Goal: Transaction & Acquisition: Purchase product/service

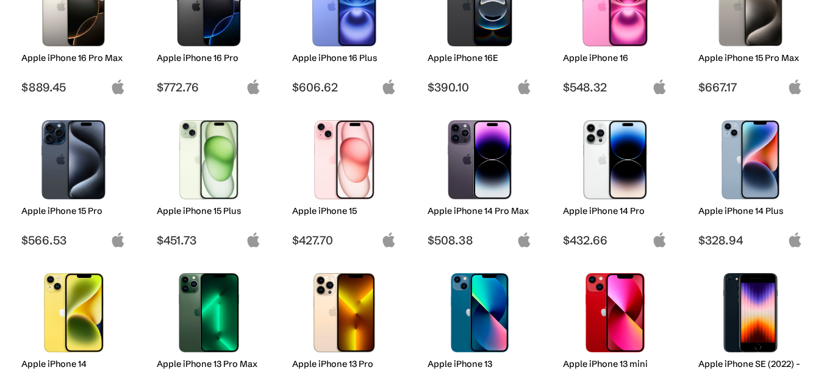
scroll to position [244, 0]
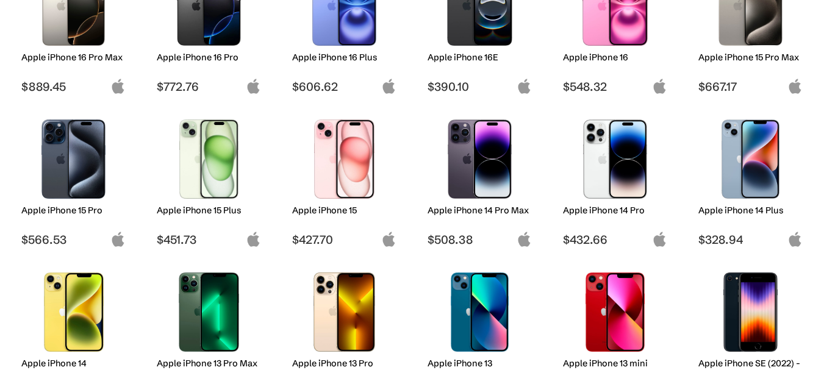
click at [350, 213] on h2 "Apple iPhone 15" at bounding box center [344, 210] width 104 height 11
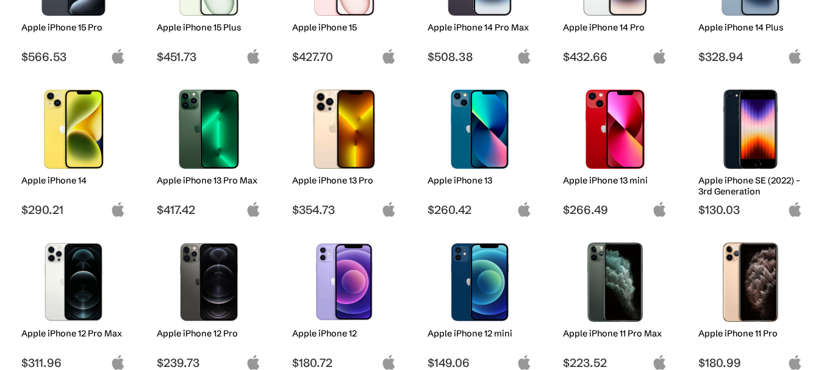
scroll to position [350, 0]
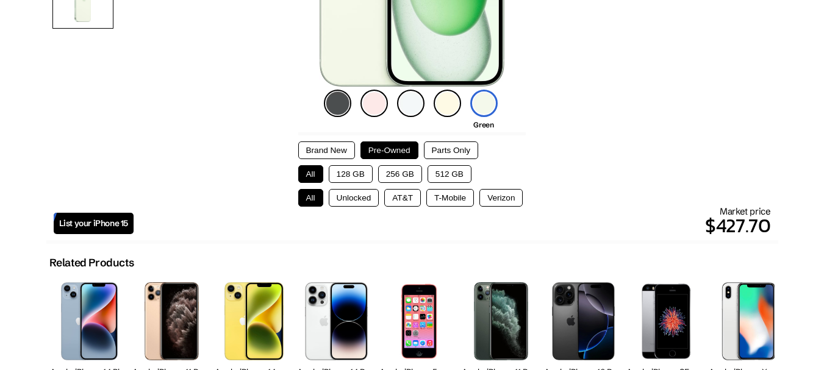
scroll to position [305, 0]
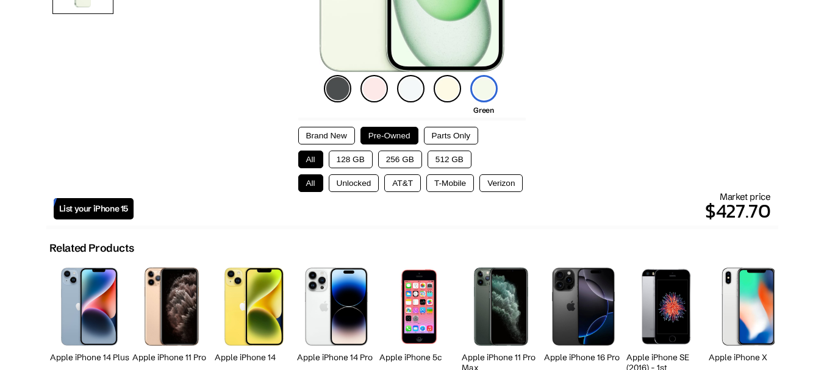
click at [397, 187] on button "AT&T" at bounding box center [402, 183] width 37 height 18
click at [360, 159] on button "128 GB" at bounding box center [351, 160] width 44 height 18
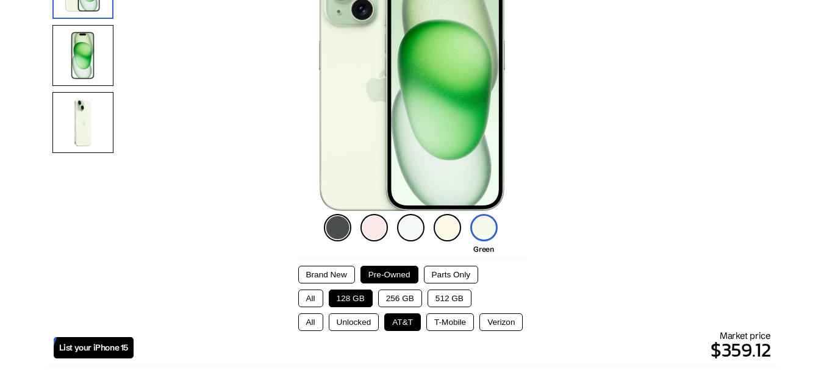
scroll to position [183, 0]
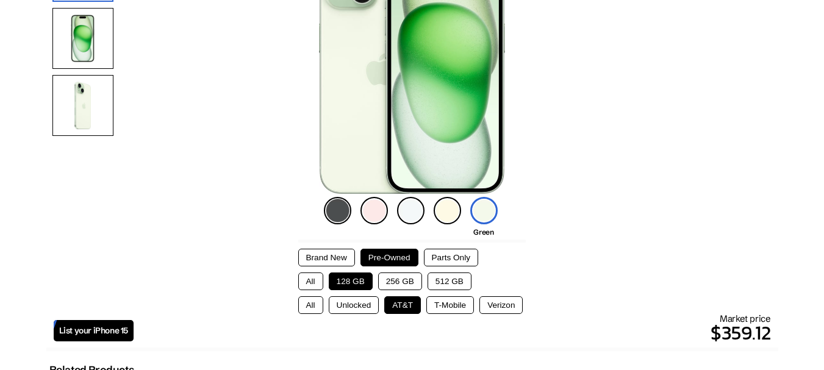
click at [379, 210] on img at bounding box center [373, 210] width 27 height 27
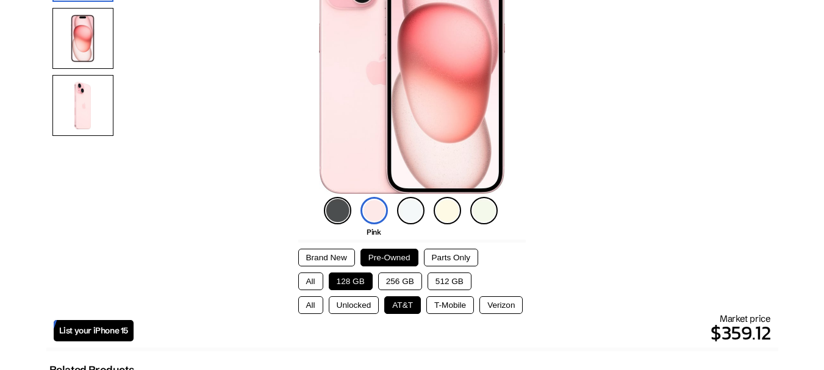
click at [415, 212] on img at bounding box center [410, 210] width 27 height 27
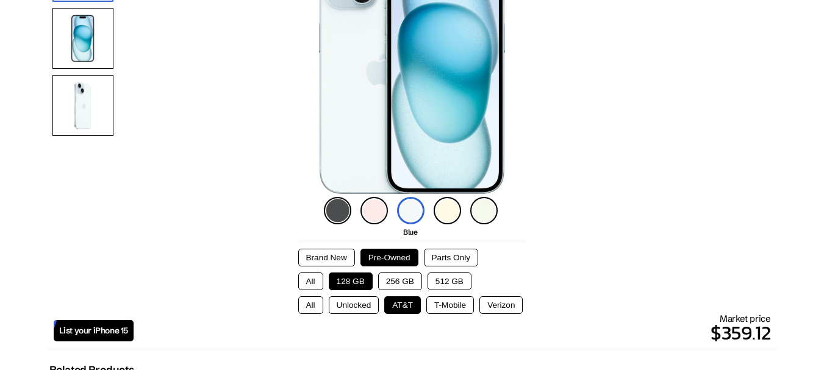
click at [459, 212] on img at bounding box center [446, 210] width 27 height 27
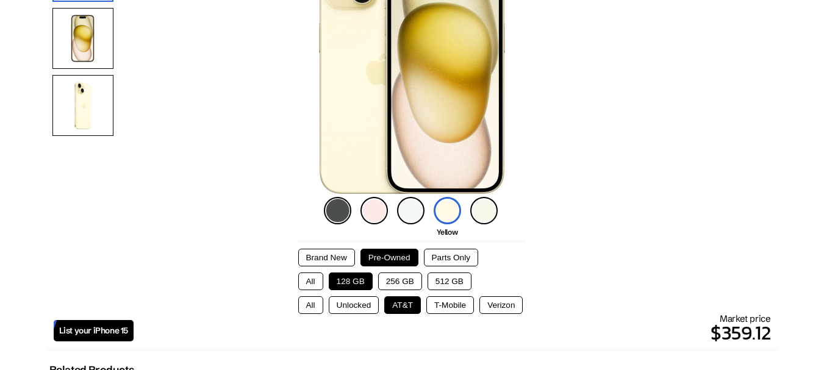
click at [491, 218] on img at bounding box center [483, 210] width 27 height 27
